Goal: Check status: Check status

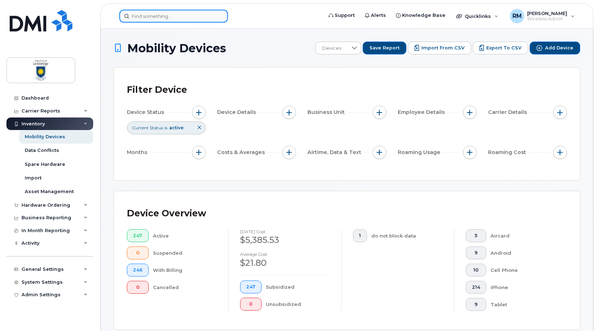
click at [158, 17] on input at bounding box center [173, 16] width 109 height 13
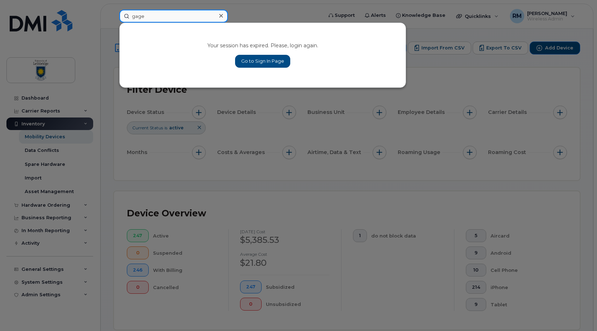
type input "gage"
click at [265, 62] on link "Go to Sign In Page" at bounding box center [262, 61] width 55 height 13
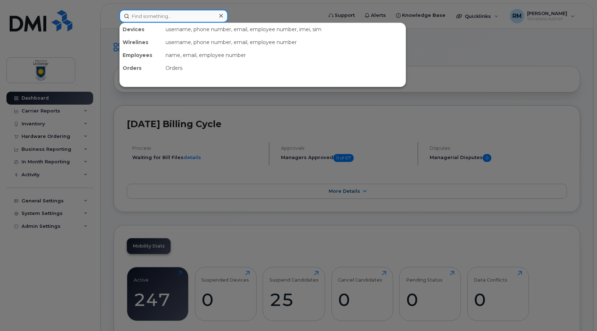
click at [154, 20] on input at bounding box center [173, 16] width 109 height 13
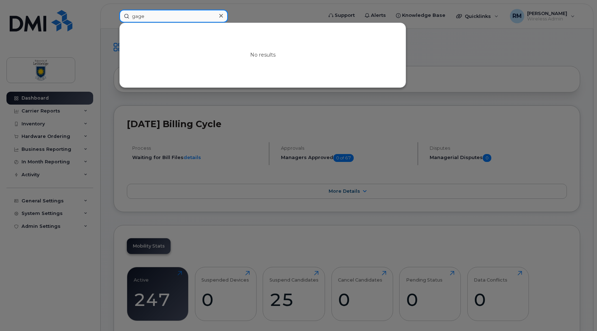
type input "gage"
click at [220, 16] on icon at bounding box center [221, 16] width 4 height 6
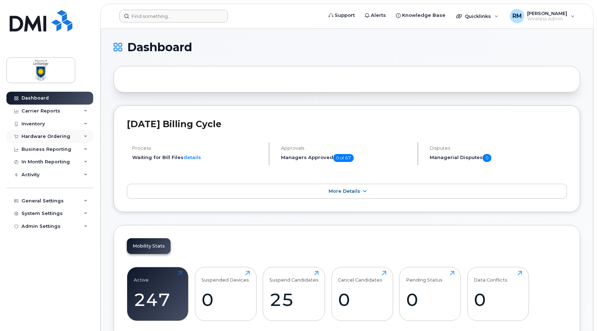
click at [42, 138] on div "Hardware Ordering" at bounding box center [46, 137] width 49 height 6
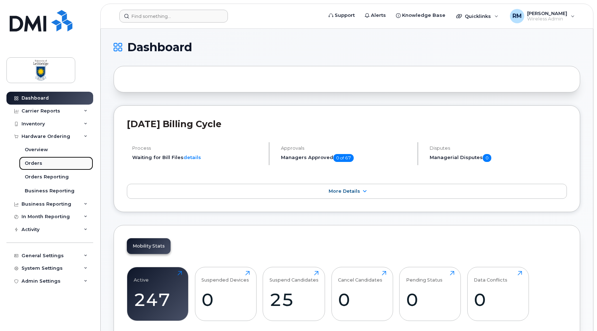
click at [32, 164] on div "Orders" at bounding box center [34, 163] width 18 height 6
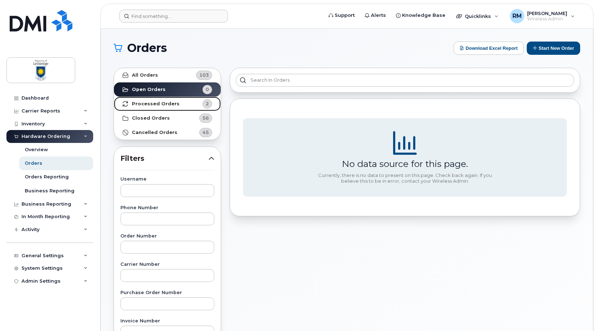
click at [146, 103] on strong "Processed Orders" at bounding box center [156, 104] width 48 height 6
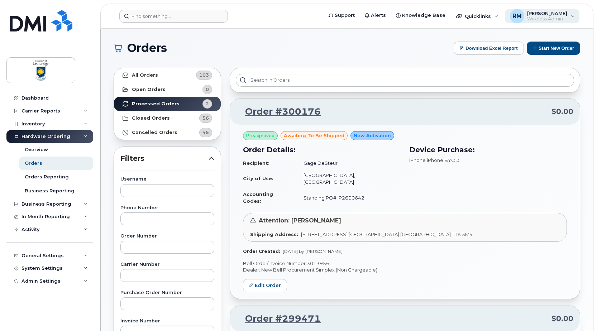
click at [563, 18] on span "Wireless Admin" at bounding box center [547, 19] width 40 height 6
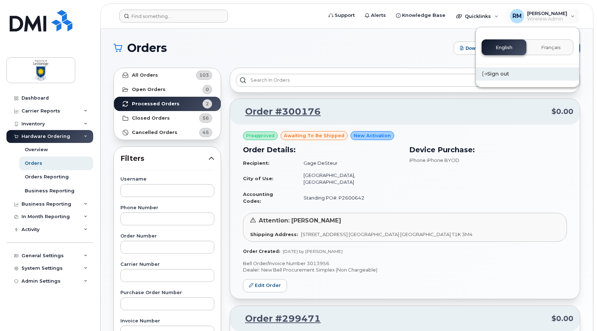
click at [506, 75] on div "Sign out" at bounding box center [527, 73] width 103 height 13
